Goal: Task Accomplishment & Management: Use online tool/utility

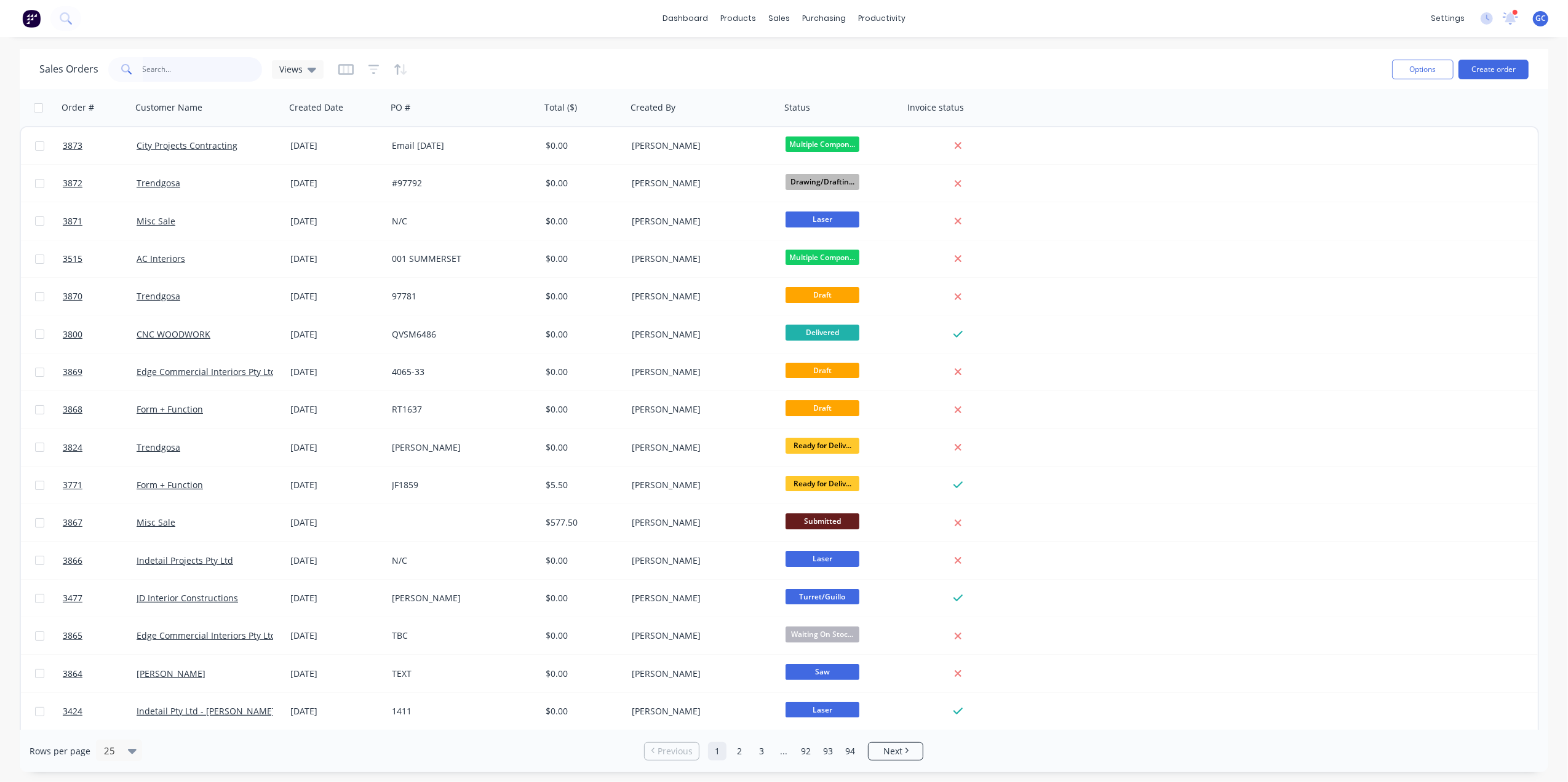
click at [234, 80] on input "text" at bounding box center [202, 69] width 120 height 25
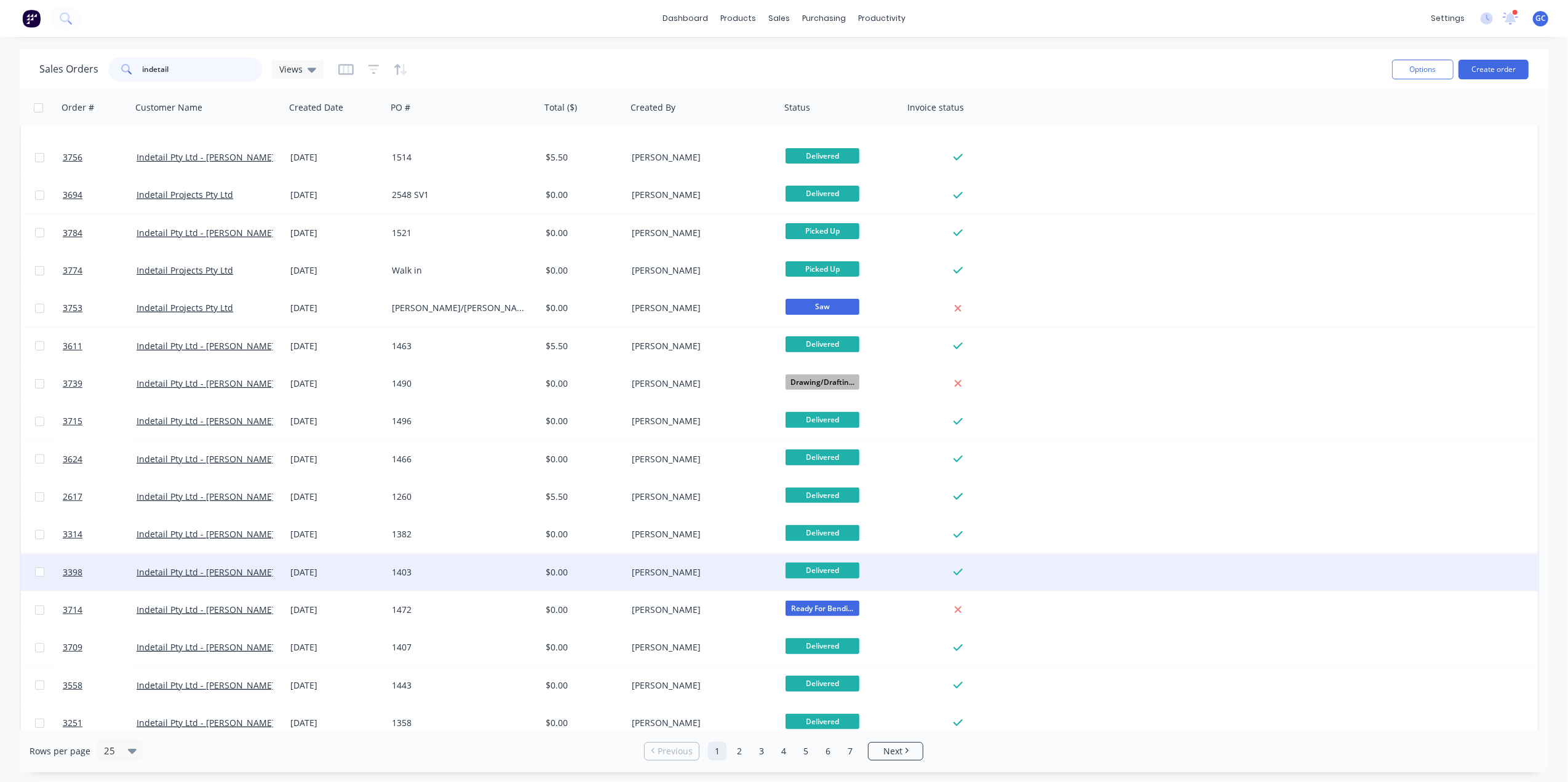
scroll to position [338, 0]
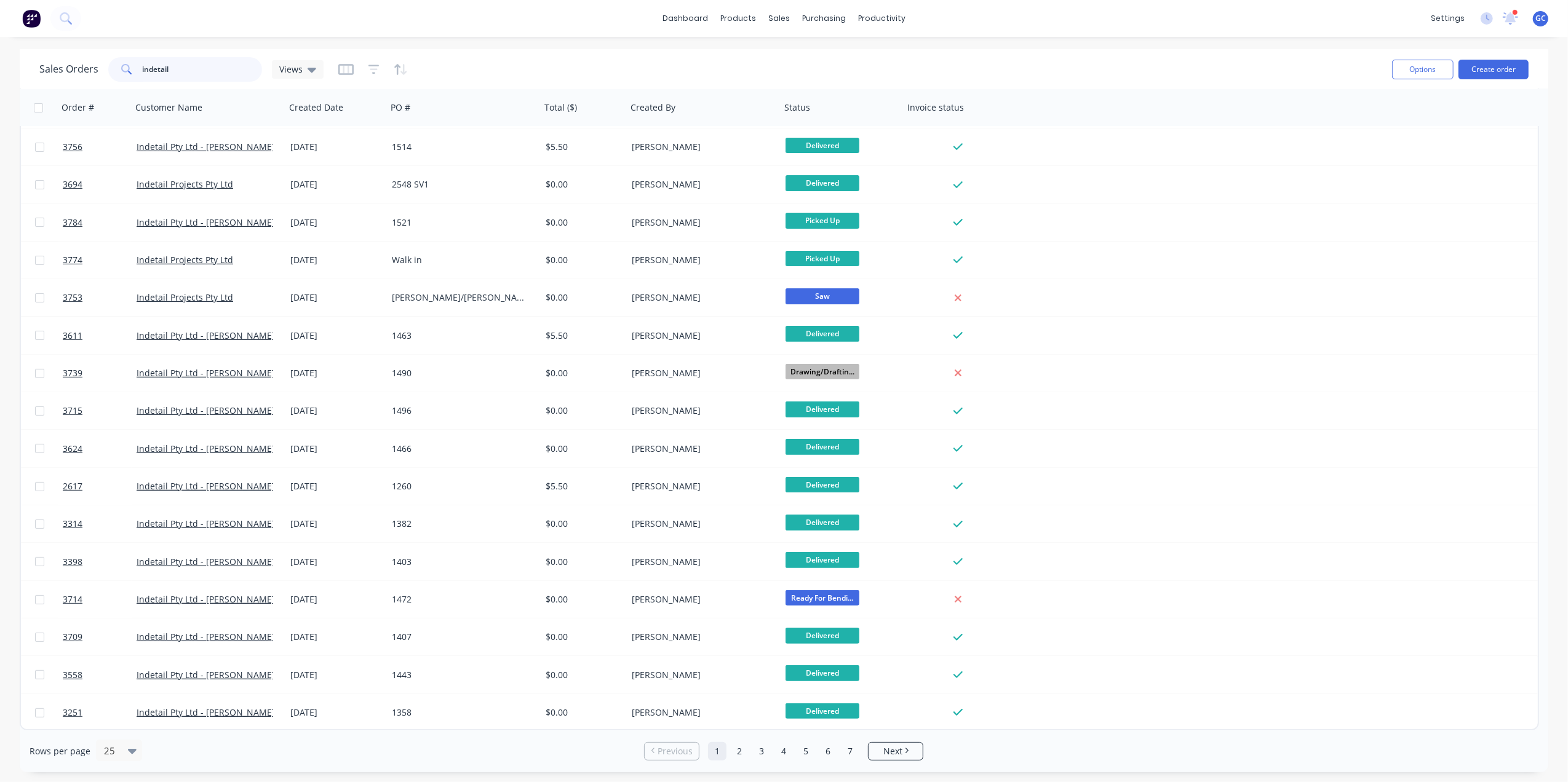
click at [214, 59] on input "indetail" at bounding box center [202, 69] width 120 height 25
drag, startPoint x: 214, startPoint y: 59, endPoint x: 83, endPoint y: 75, distance: 132.0
click at [83, 75] on div "Sales Orders indetail Views" at bounding box center [182, 69] width 285 height 25
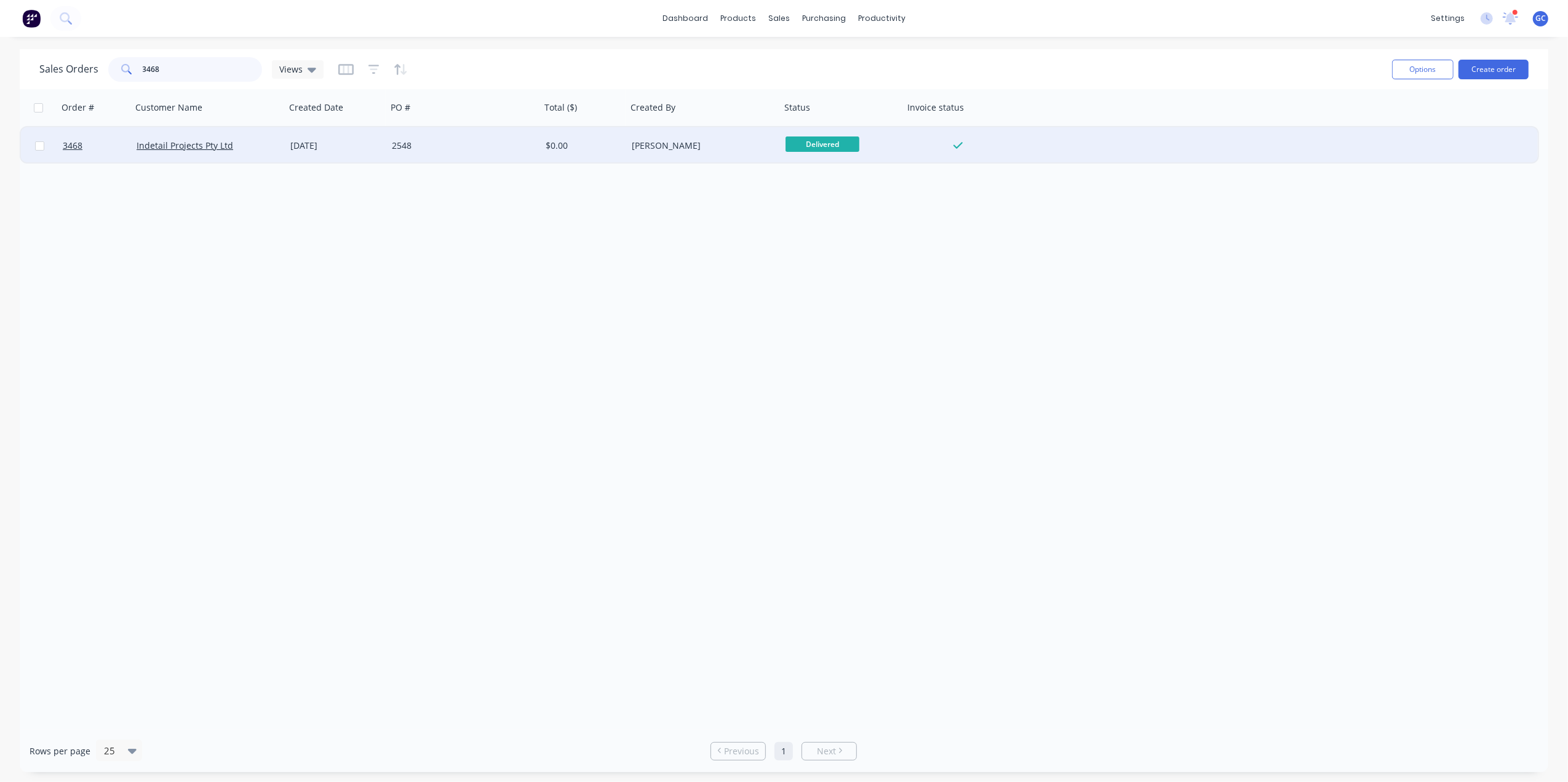
type input "3468"
click at [278, 154] on div "Indetail Projects Pty Ltd" at bounding box center [209, 145] width 154 height 37
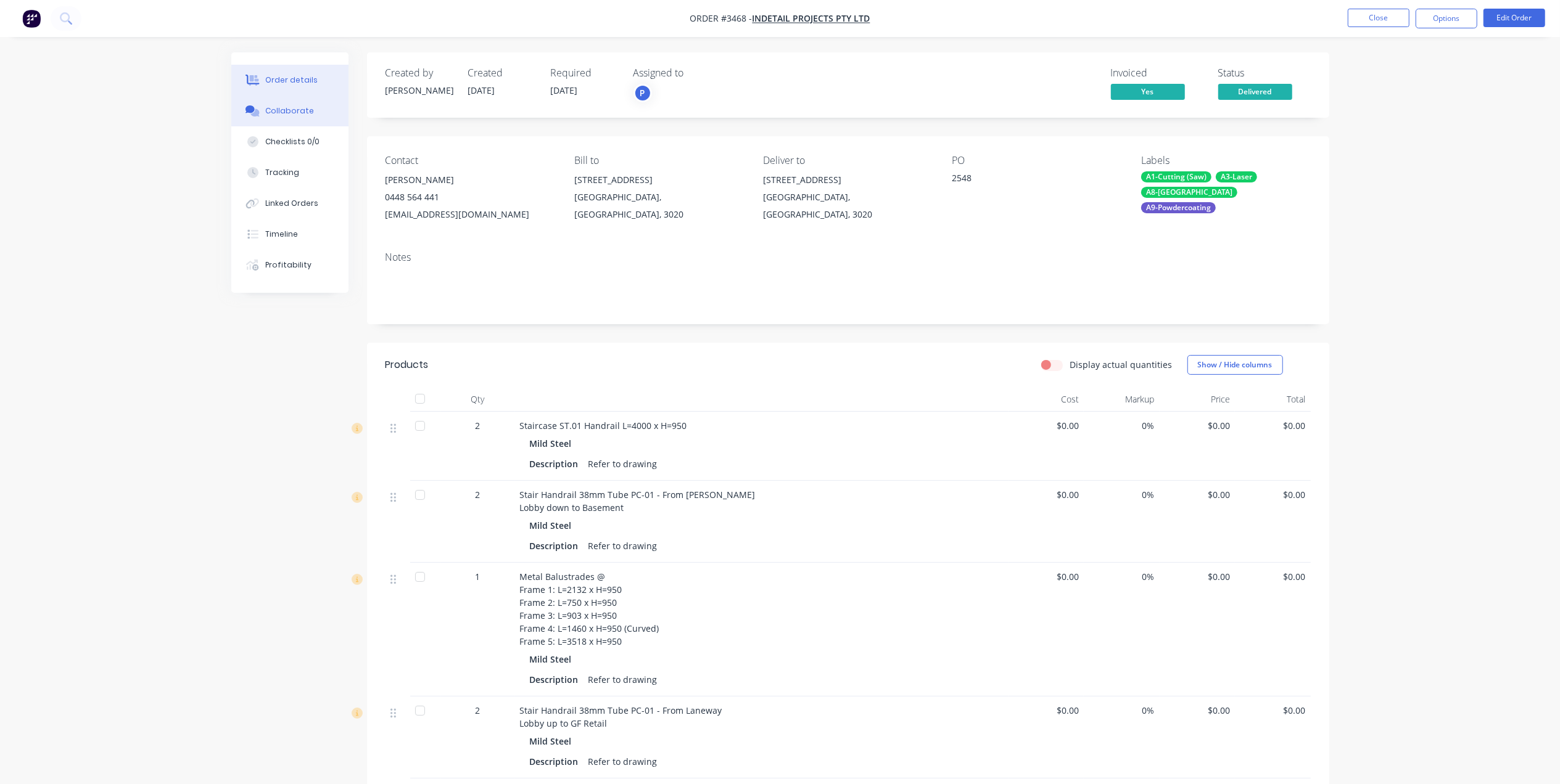
click at [270, 104] on button "Collaborate" at bounding box center [290, 111] width 117 height 31
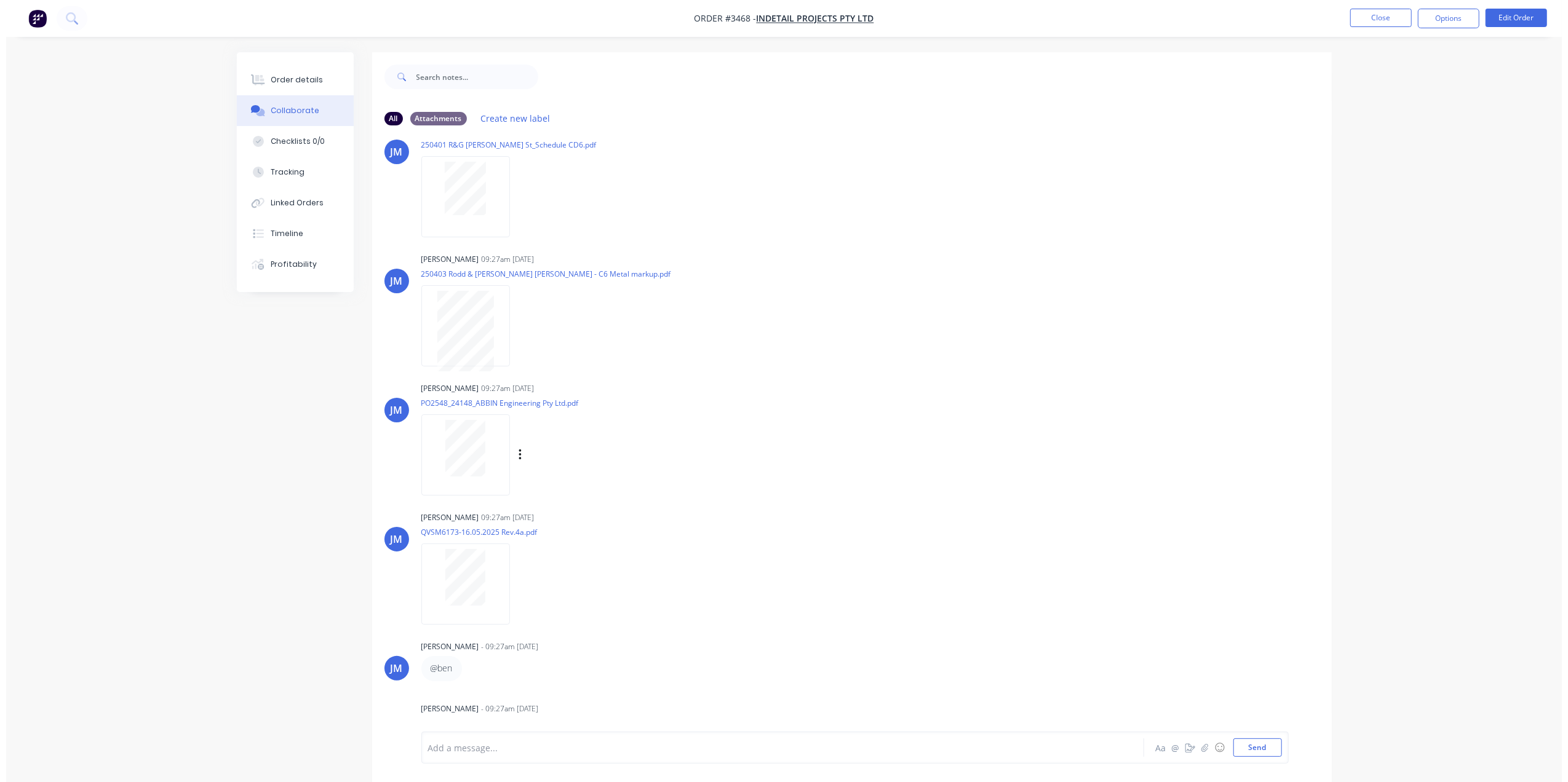
scroll to position [42, 0]
click at [456, 475] on div at bounding box center [459, 445] width 89 height 81
click at [288, 61] on div "Order details Collaborate Checklists 0/0 Tracking Linked Orders Timeline Profit…" at bounding box center [289, 172] width 117 height 240
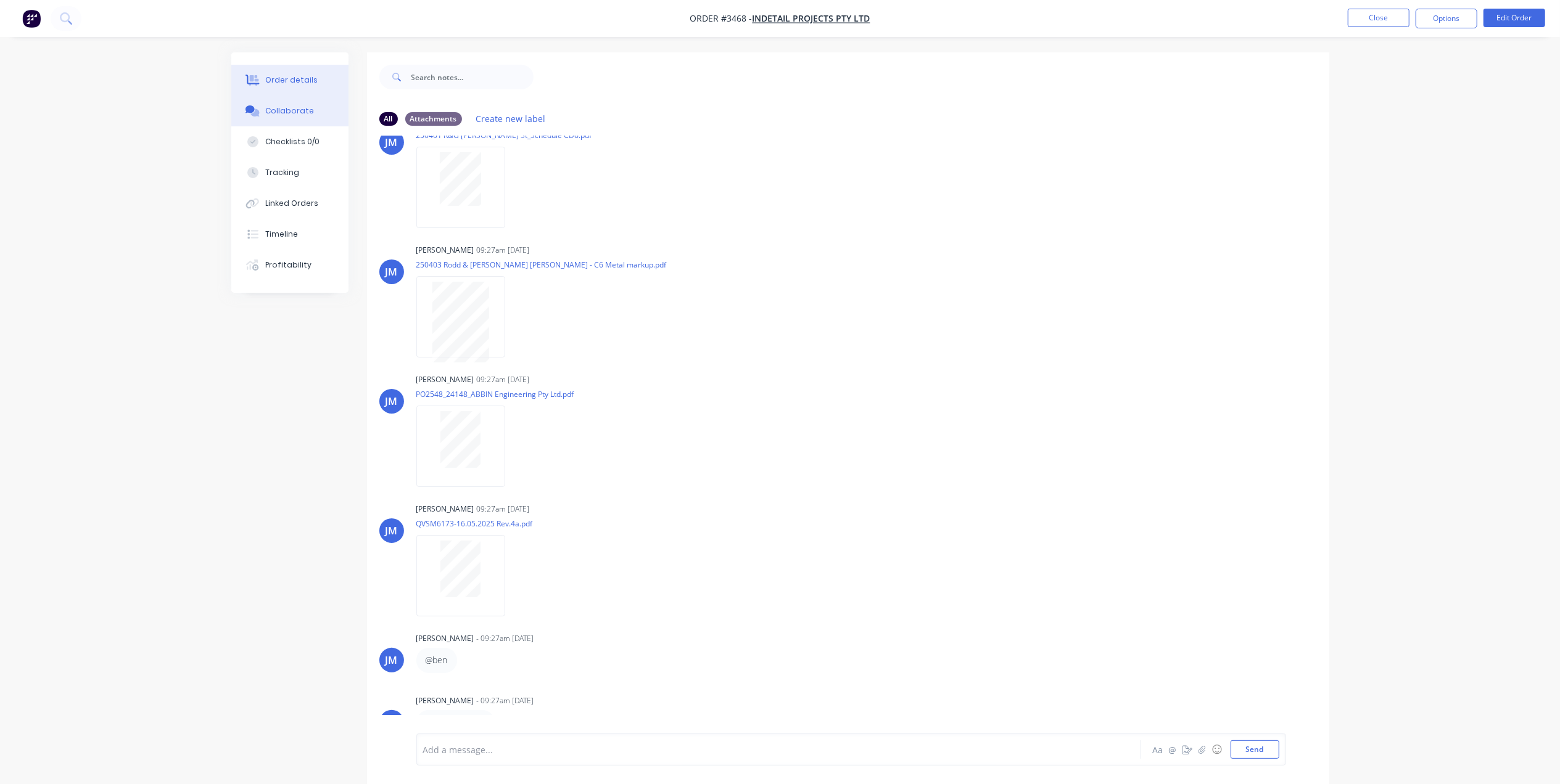
click at [282, 76] on div "Order details" at bounding box center [291, 80] width 53 height 11
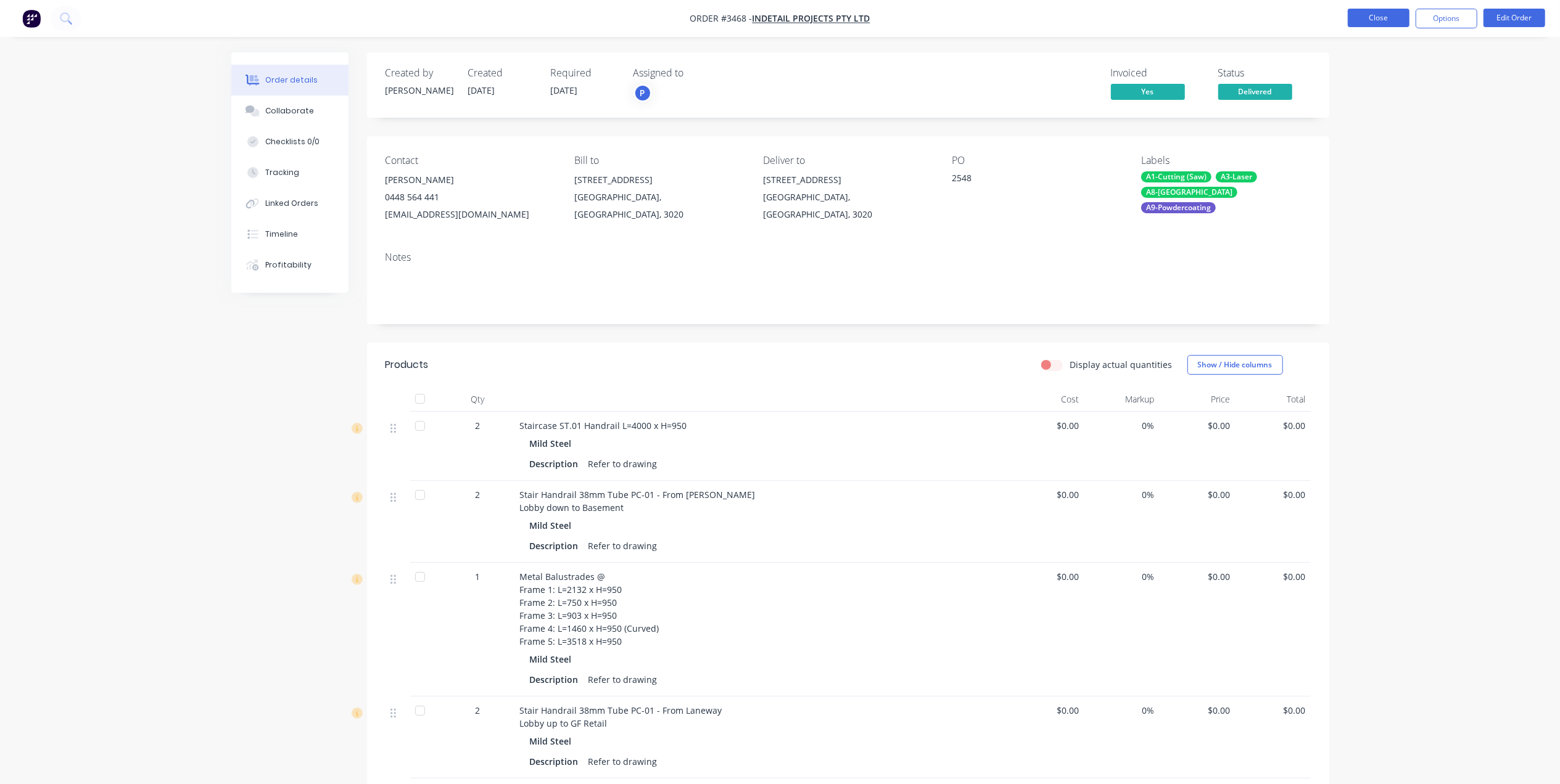
click at [1360, 16] on button "Close" at bounding box center [1378, 18] width 61 height 18
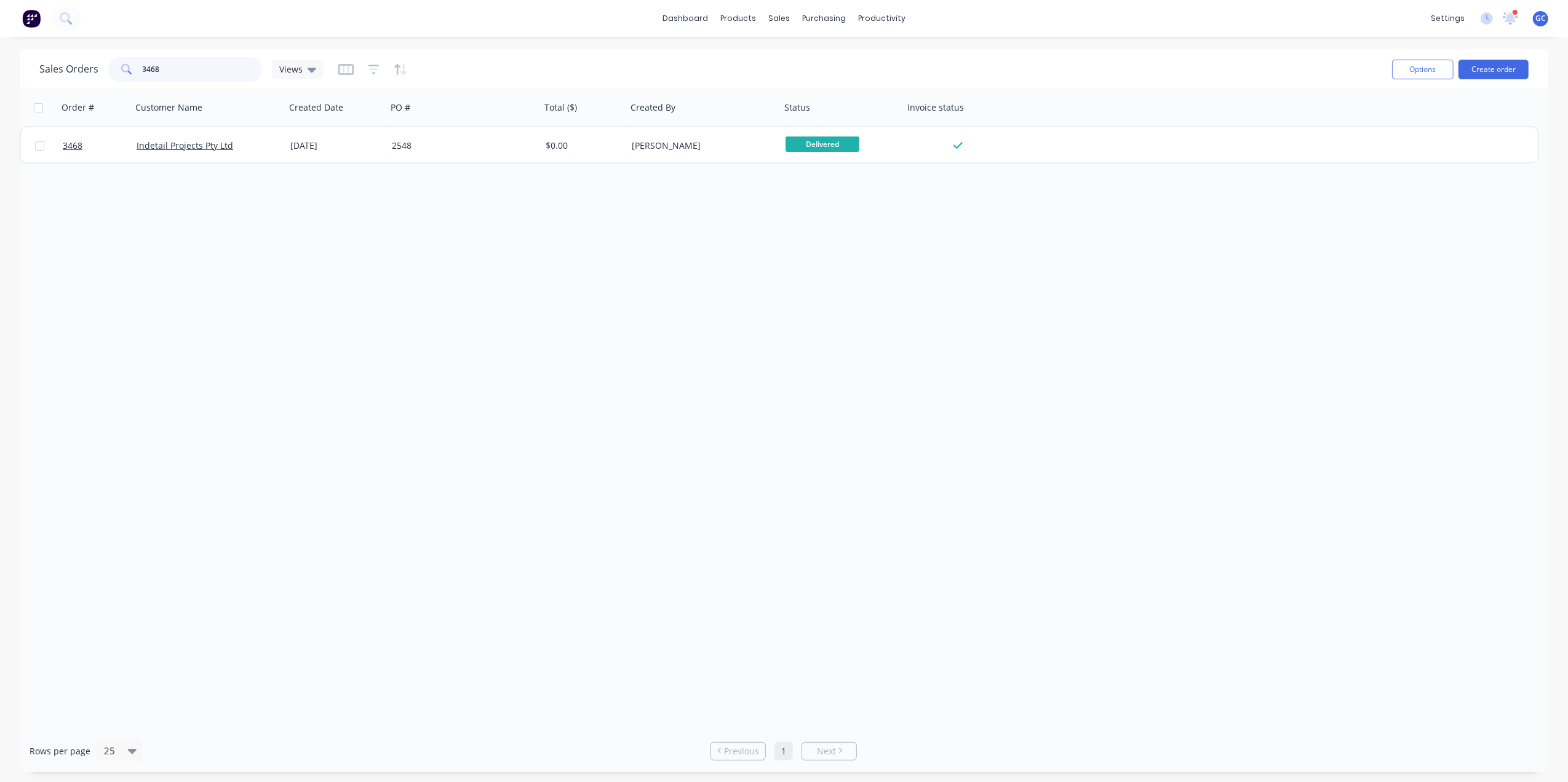
click at [184, 65] on input "3468" at bounding box center [202, 69] width 120 height 25
type input "3"
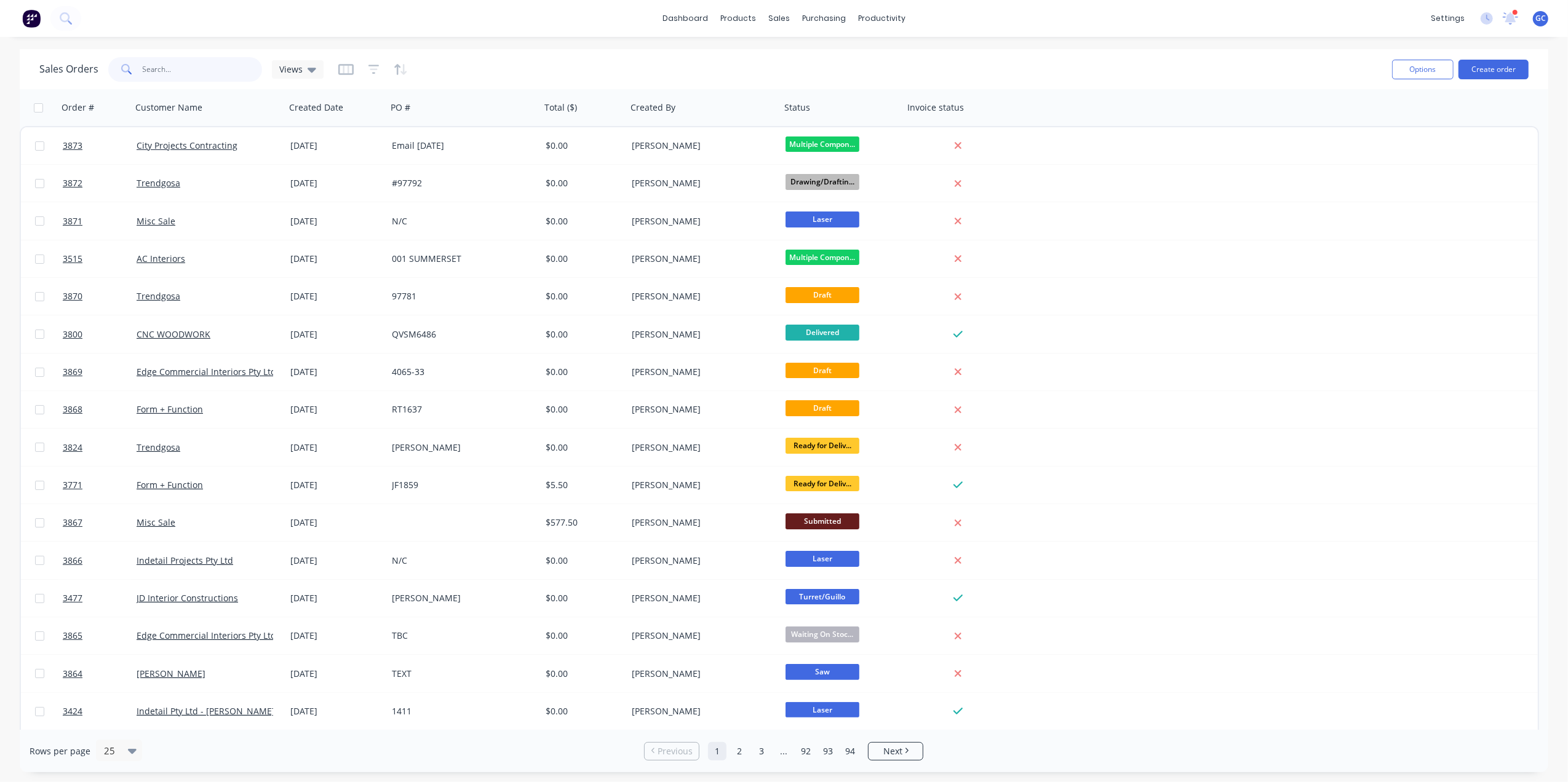
click at [202, 77] on input "text" at bounding box center [202, 69] width 120 height 25
click at [182, 69] on input "text" at bounding box center [202, 69] width 120 height 25
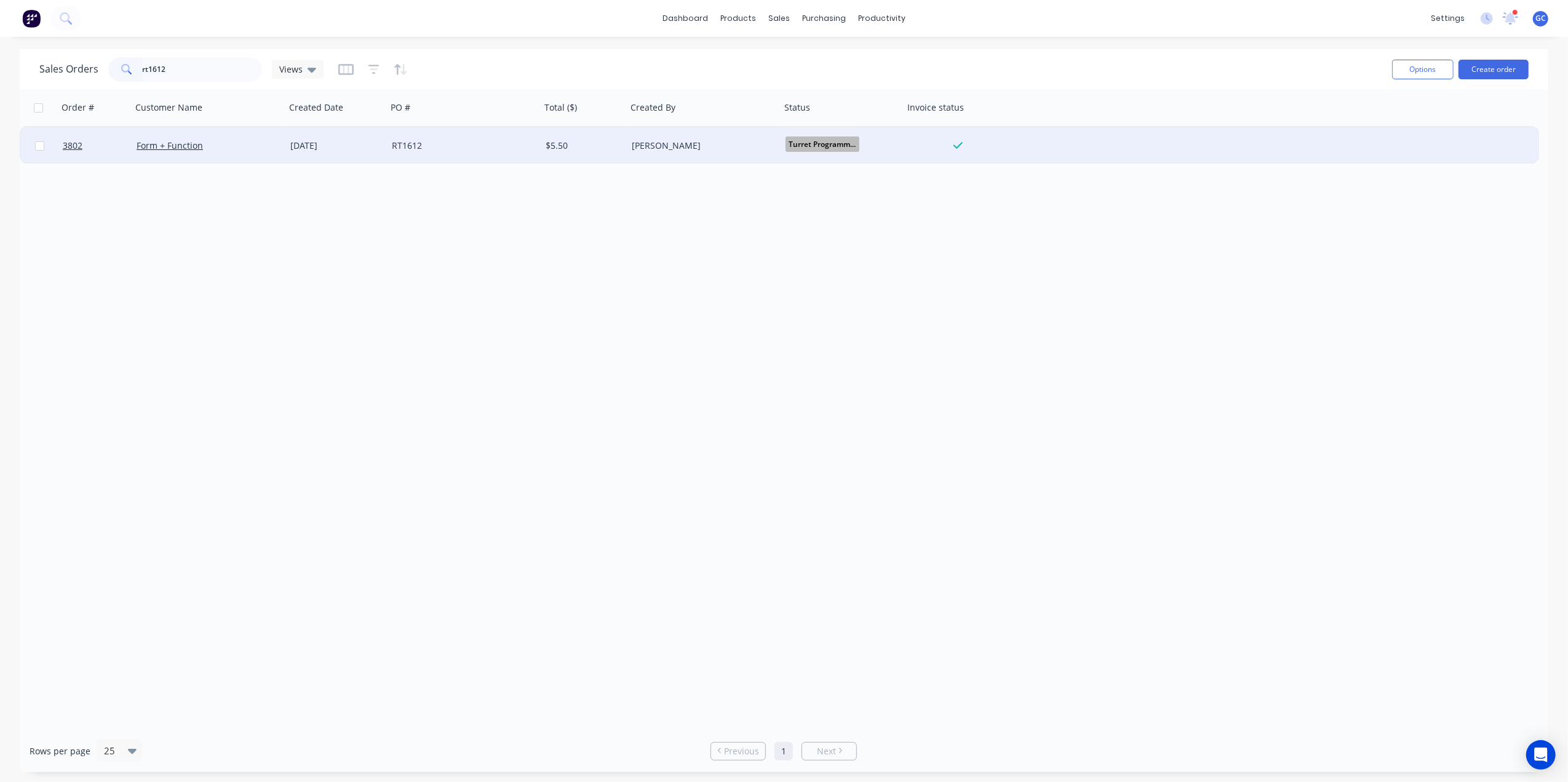
type input "rt1612"
click at [364, 139] on div "[DATE]" at bounding box center [336, 145] width 102 height 37
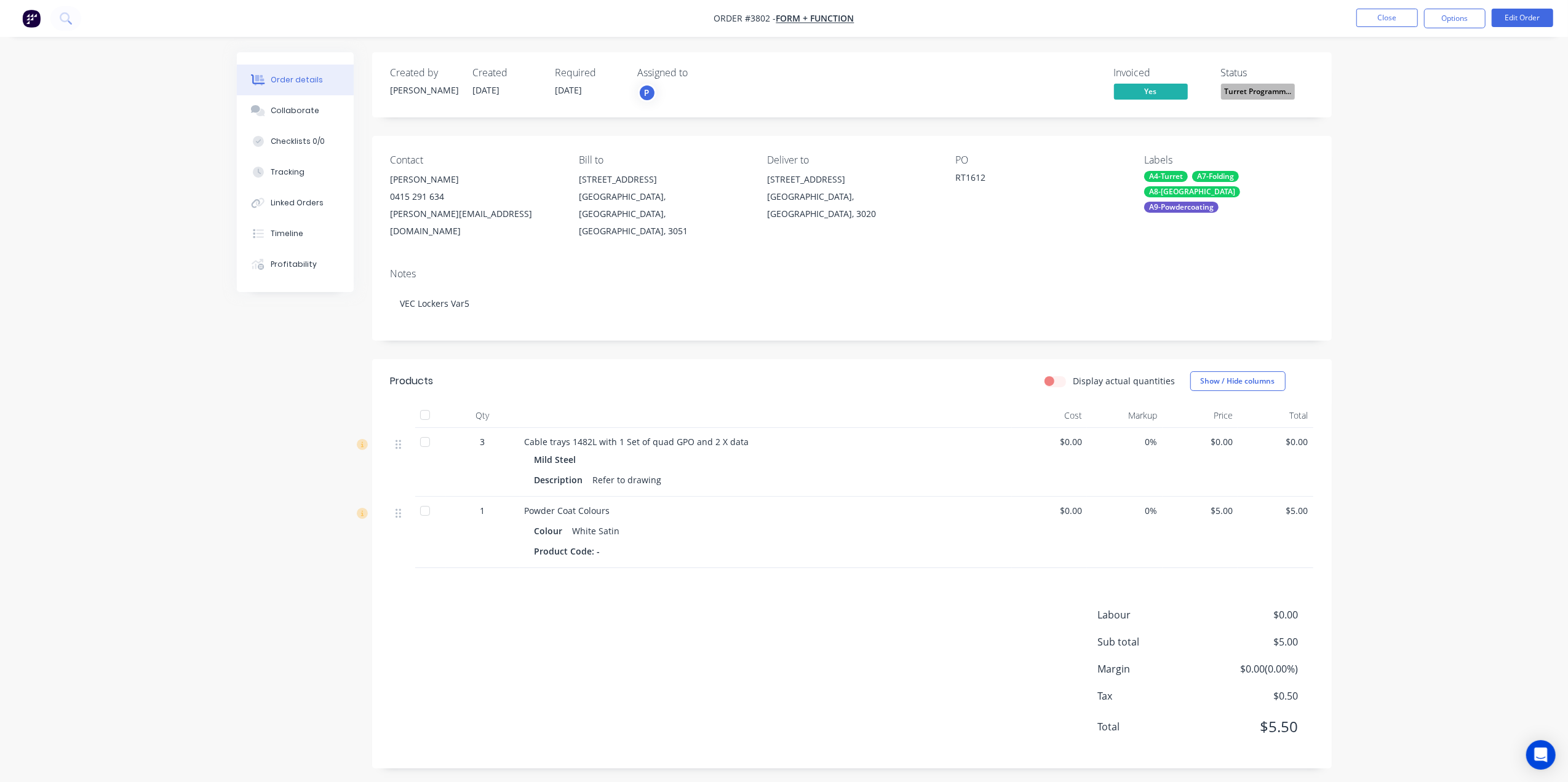
click at [1006, 91] on div "Invoiced Yes Status Turret Programm..." at bounding box center [1037, 85] width 552 height 36
click at [1435, 10] on button "Options" at bounding box center [1454, 18] width 61 height 19
click at [1394, 147] on div "Work Order" at bounding box center [1418, 149] width 113 height 18
click at [1409, 124] on div "Without pricing" at bounding box center [1418, 124] width 113 height 18
click at [875, 71] on div "Invoiced Yes Status Turret Programm..." at bounding box center [1037, 85] width 552 height 36
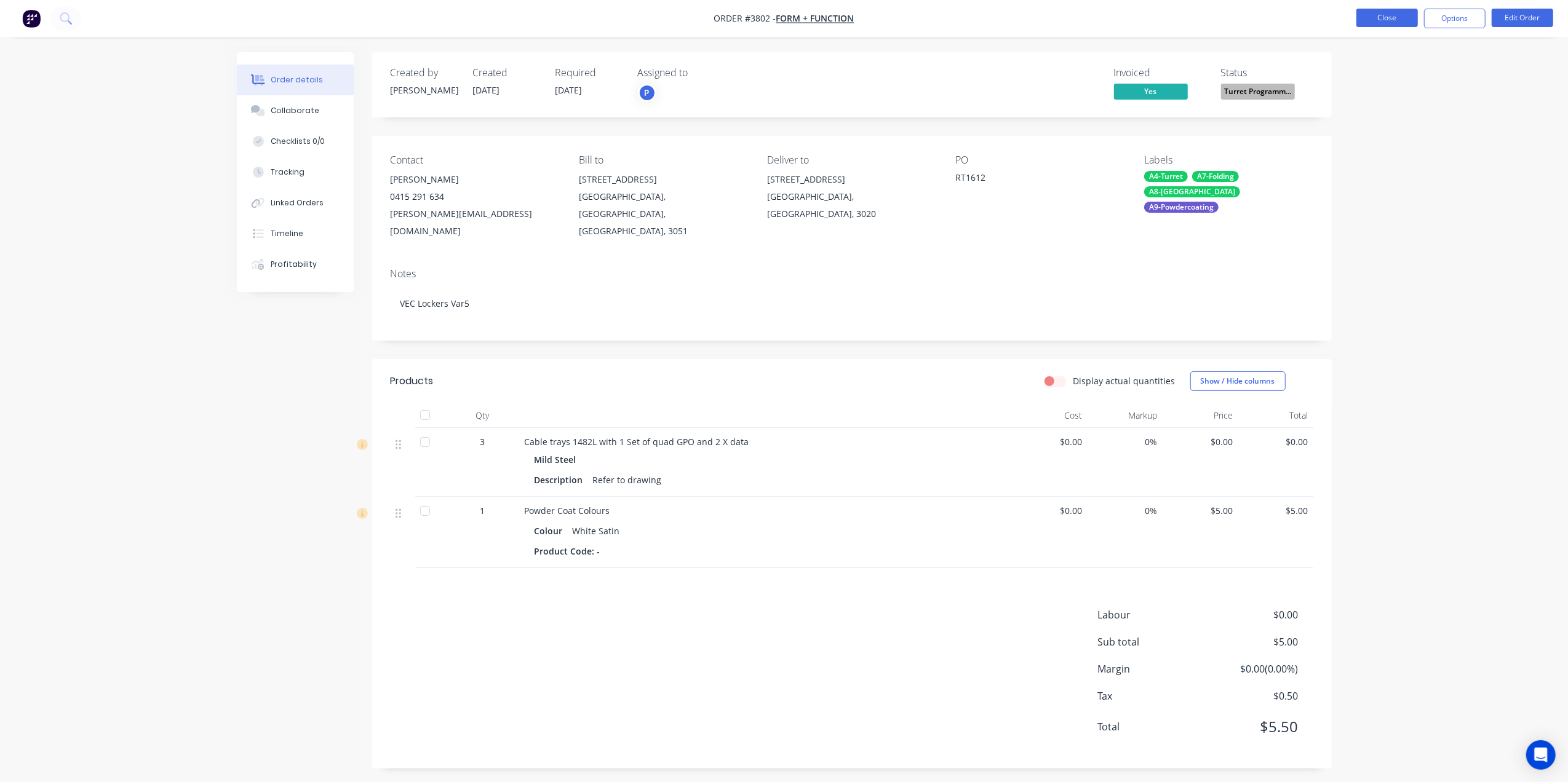
click at [1381, 10] on button "Close" at bounding box center [1387, 17] width 61 height 18
